Goal: Obtain resource: Download file/media

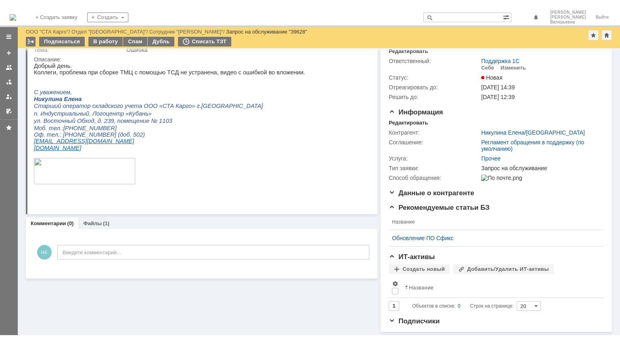
scroll to position [37, 0]
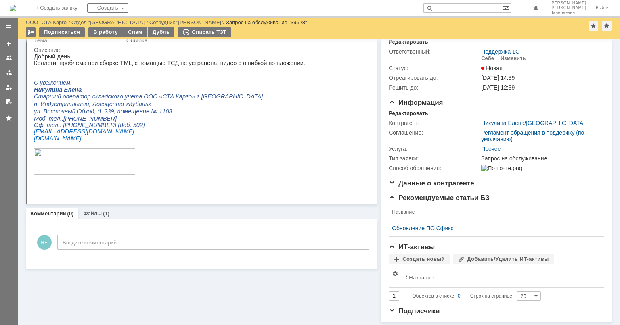
click at [87, 211] on link "Файлы" at bounding box center [92, 214] width 19 height 6
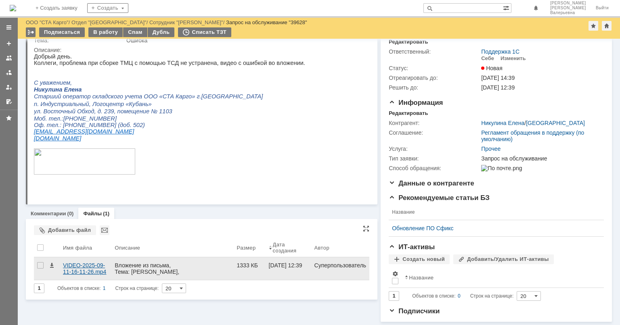
click at [93, 262] on div "VIDEO-2025-09-11-16-11-26.mp4" at bounding box center [85, 268] width 45 height 13
click at [81, 262] on div "VIDEO-2025-09-11-16-11-26.mp4" at bounding box center [85, 268] width 45 height 13
click at [79, 262] on div "VIDEO-2025-09-11-16-11-26.mp4" at bounding box center [85, 268] width 45 height 13
click at [78, 262] on div "VIDEO-2025-09-11-16-11-26.mp4" at bounding box center [85, 268] width 45 height 13
click at [65, 258] on div "VIDEO-2025-09-11-16-11-26.mp4" at bounding box center [86, 269] width 52 height 23
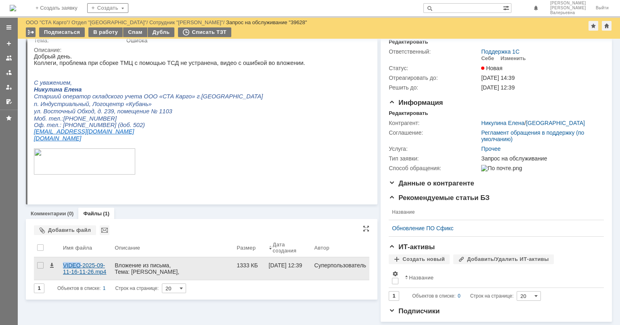
click at [65, 258] on div "VIDEO-2025-09-11-16-11-26.mp4" at bounding box center [86, 269] width 52 height 23
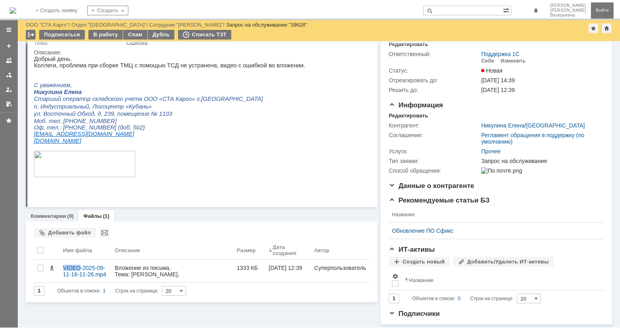
scroll to position [19, 0]
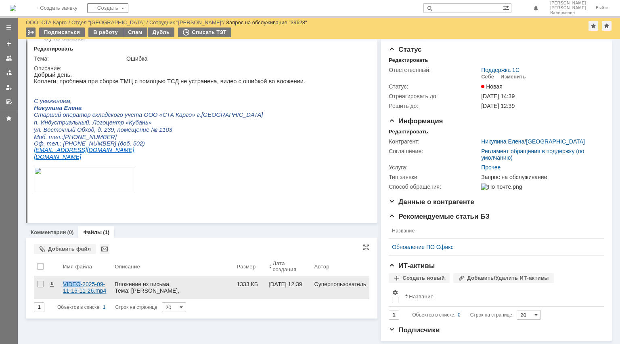
click at [79, 281] on div "VIDEO-2025-09-11-16-11-26.mp4" at bounding box center [85, 287] width 45 height 13
click at [82, 281] on div "VIDEO-2025-09-11-16-11-26.mp4" at bounding box center [85, 287] width 45 height 13
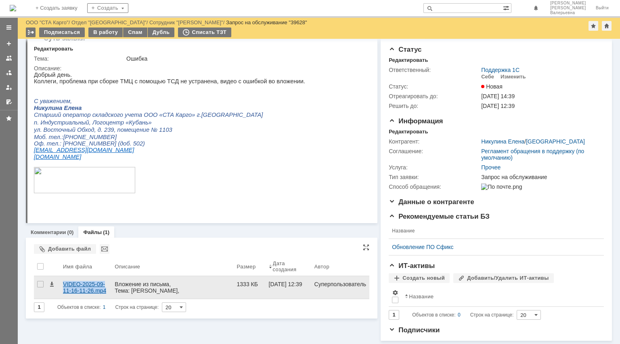
click at [82, 281] on div "VIDEO-2025-09-11-16-11-26.mp4" at bounding box center [85, 287] width 45 height 13
click at [171, 283] on div "Вложение из письма, Тема: [PERSON_NAME], Отправитель: [PERSON_NAME] ([PERSON_NA…" at bounding box center [172, 297] width 115 height 32
click at [87, 281] on div "VIDEO-2025-09-11-16-11-26.mp4" at bounding box center [85, 287] width 45 height 13
click at [52, 281] on span at bounding box center [51, 284] width 6 height 6
